Goal: Task Accomplishment & Management: Use online tool/utility

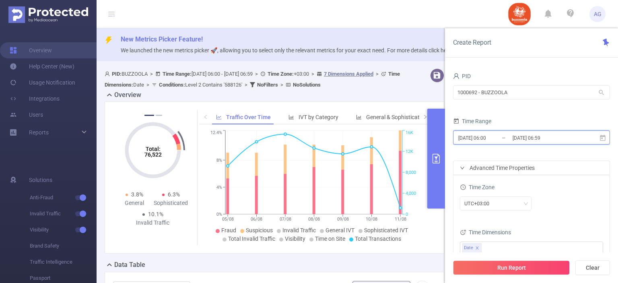
click at [604, 137] on icon at bounding box center [602, 137] width 7 height 7
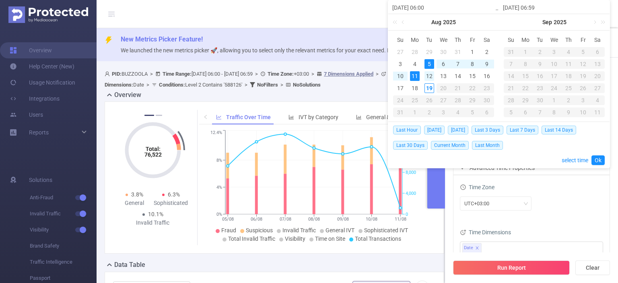
click at [431, 77] on div "12" at bounding box center [429, 76] width 10 height 10
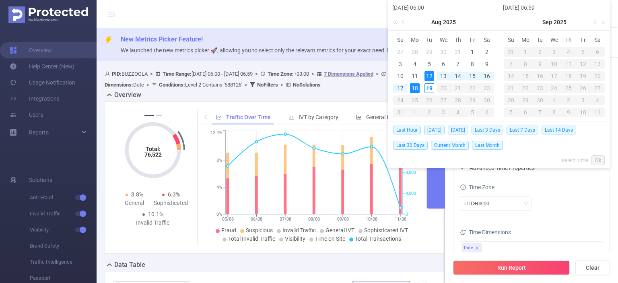
click at [415, 87] on div "18" at bounding box center [415, 88] width 10 height 10
type input "[DATE] 06:00"
type input "[DATE] 06:59"
type input "[DATE] 06:00"
type input "[DATE] 06:59"
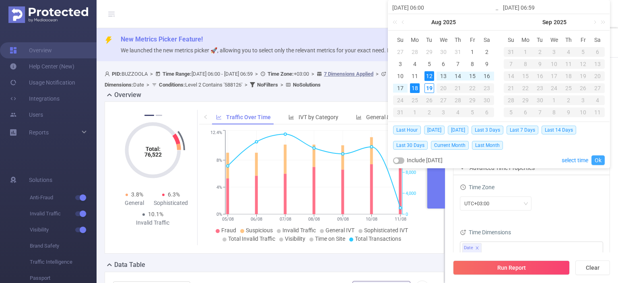
click at [595, 158] on link "Ok" at bounding box center [597, 160] width 13 height 10
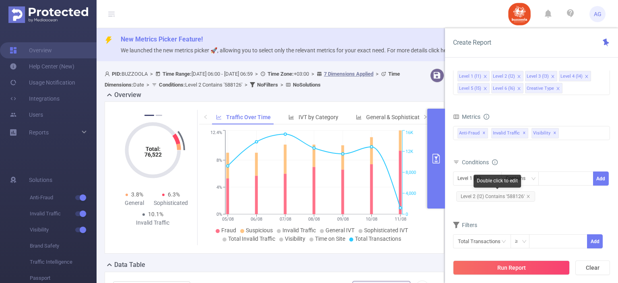
click at [510, 196] on span "Level 2 (l2) Contains '588126'" at bounding box center [495, 196] width 79 height 10
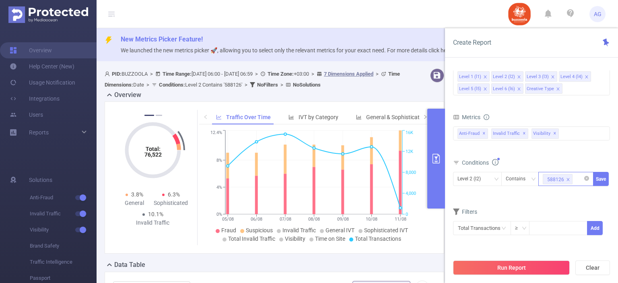
click at [566, 177] on icon "icon: close" at bounding box center [568, 179] width 4 height 4
click at [541, 180] on div at bounding box center [565, 179] width 55 height 14
paste input "587913"
type input "587913"
click at [549, 193] on li "587913" at bounding box center [565, 194] width 55 height 13
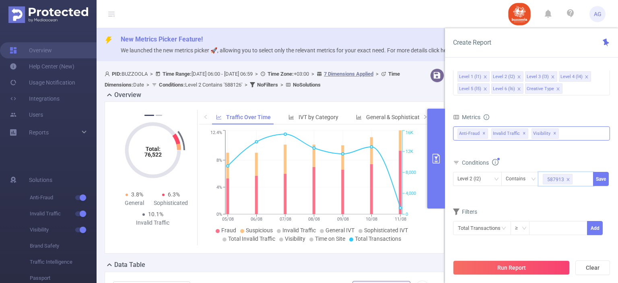
paste input "587900"
type input "587900"
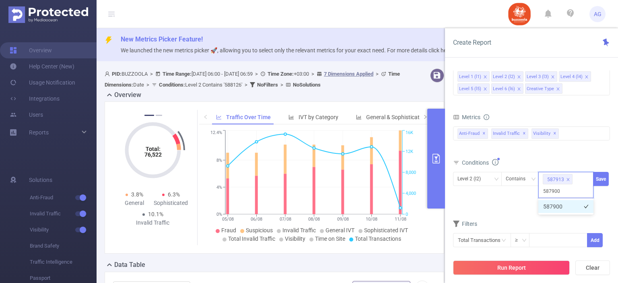
click at [557, 210] on li "587900" at bounding box center [565, 206] width 55 height 13
click at [598, 174] on button "Save" at bounding box center [601, 179] width 16 height 14
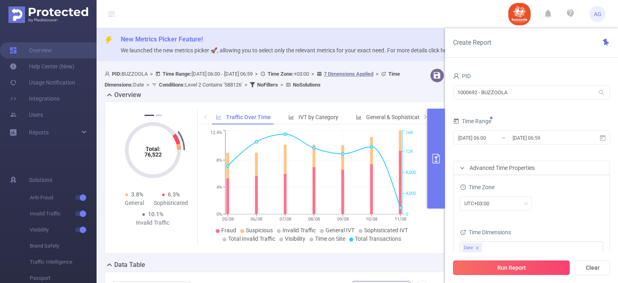
click at [514, 267] on button "Run Report" at bounding box center [511, 267] width 117 height 14
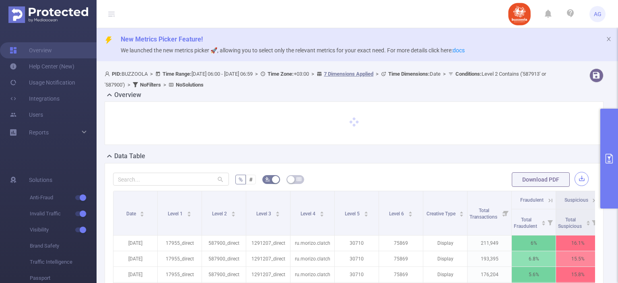
click at [579, 179] on button "button" at bounding box center [581, 179] width 14 height 14
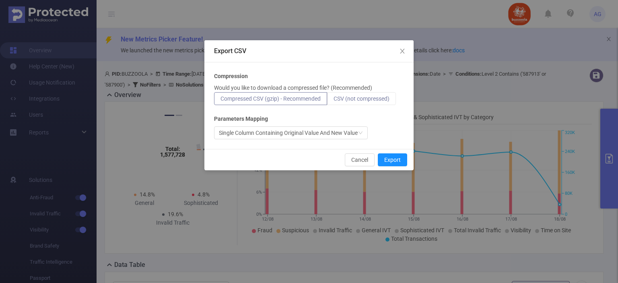
click at [368, 103] on label "CSV (not compressed)" at bounding box center [361, 98] width 69 height 13
click at [333, 101] on input "CSV (not compressed)" at bounding box center [333, 101] width 0 height 0
click at [388, 160] on button "Export" at bounding box center [392, 159] width 29 height 13
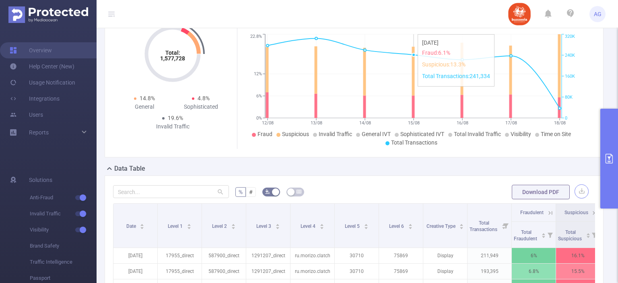
scroll to position [138, 0]
